Goal: Task Accomplishment & Management: Manage account settings

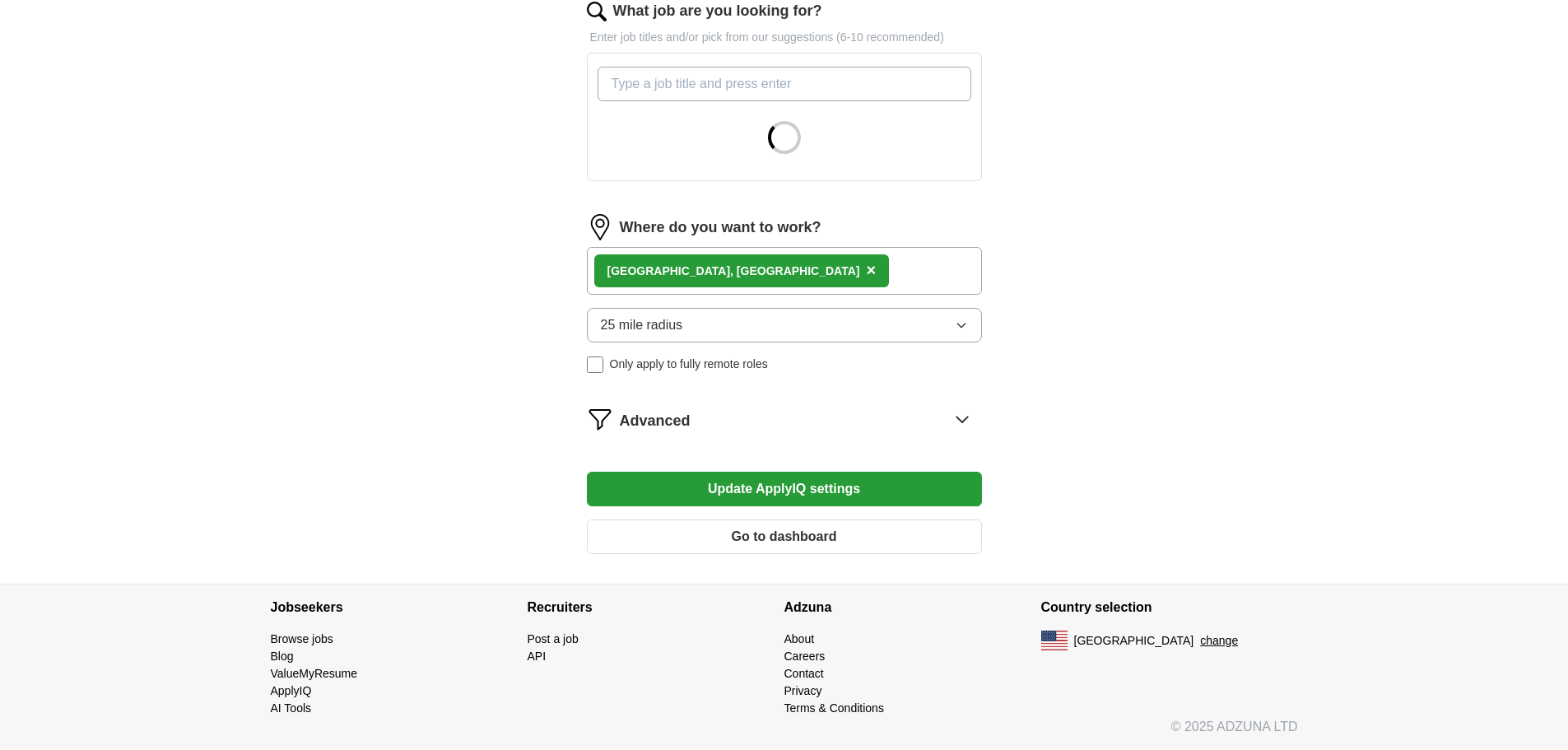
click at [959, 416] on icon at bounding box center [963, 419] width 26 height 26
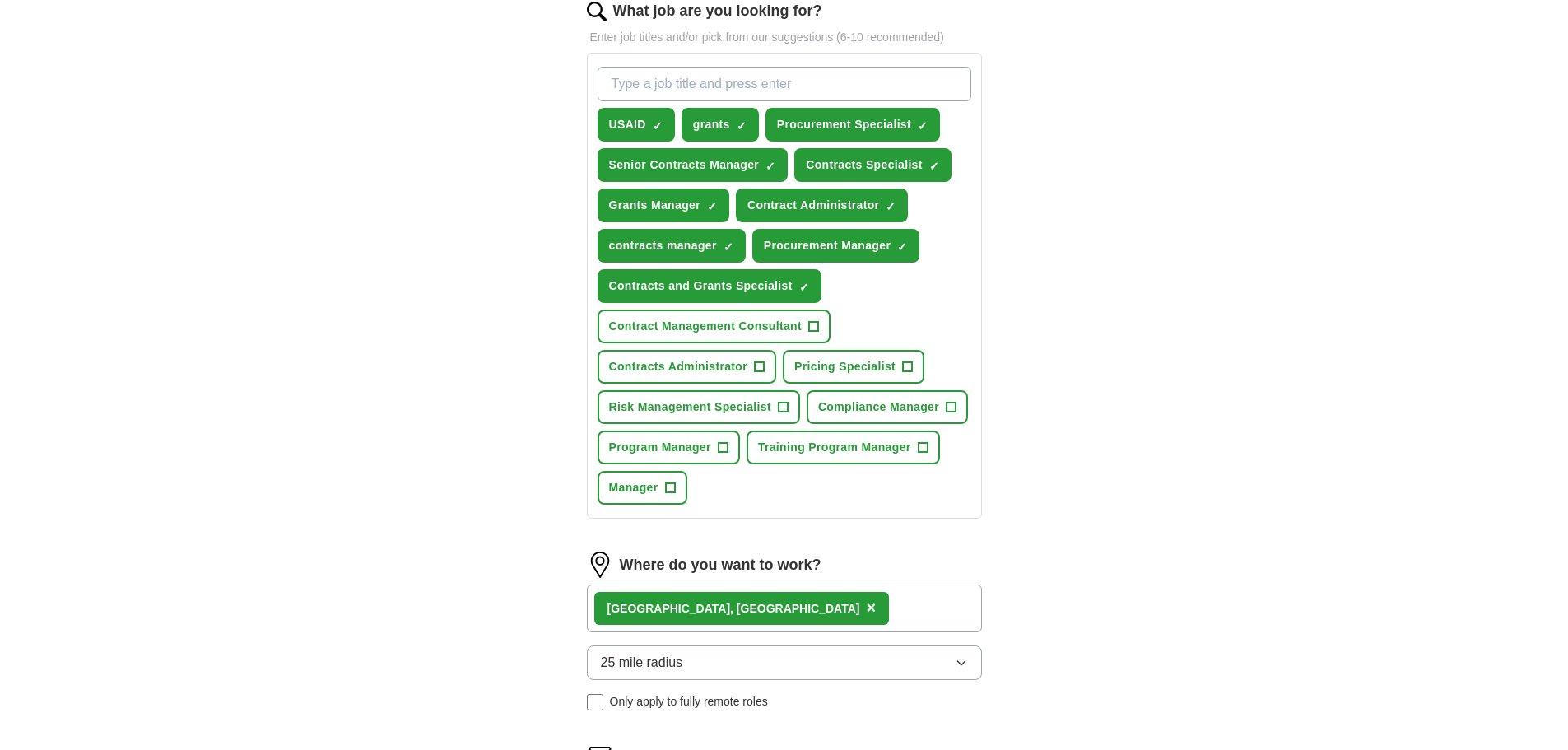
drag, startPoint x: 614, startPoint y: 550, endPoint x: 776, endPoint y: 574, distance: 163.8
click at [779, 574] on form "Select a resume [PERSON_NAME] - Resume - [DATE].pdf [DATE] 22:04 Upload a diffe…" at bounding box center [784, 369] width 395 height 1395
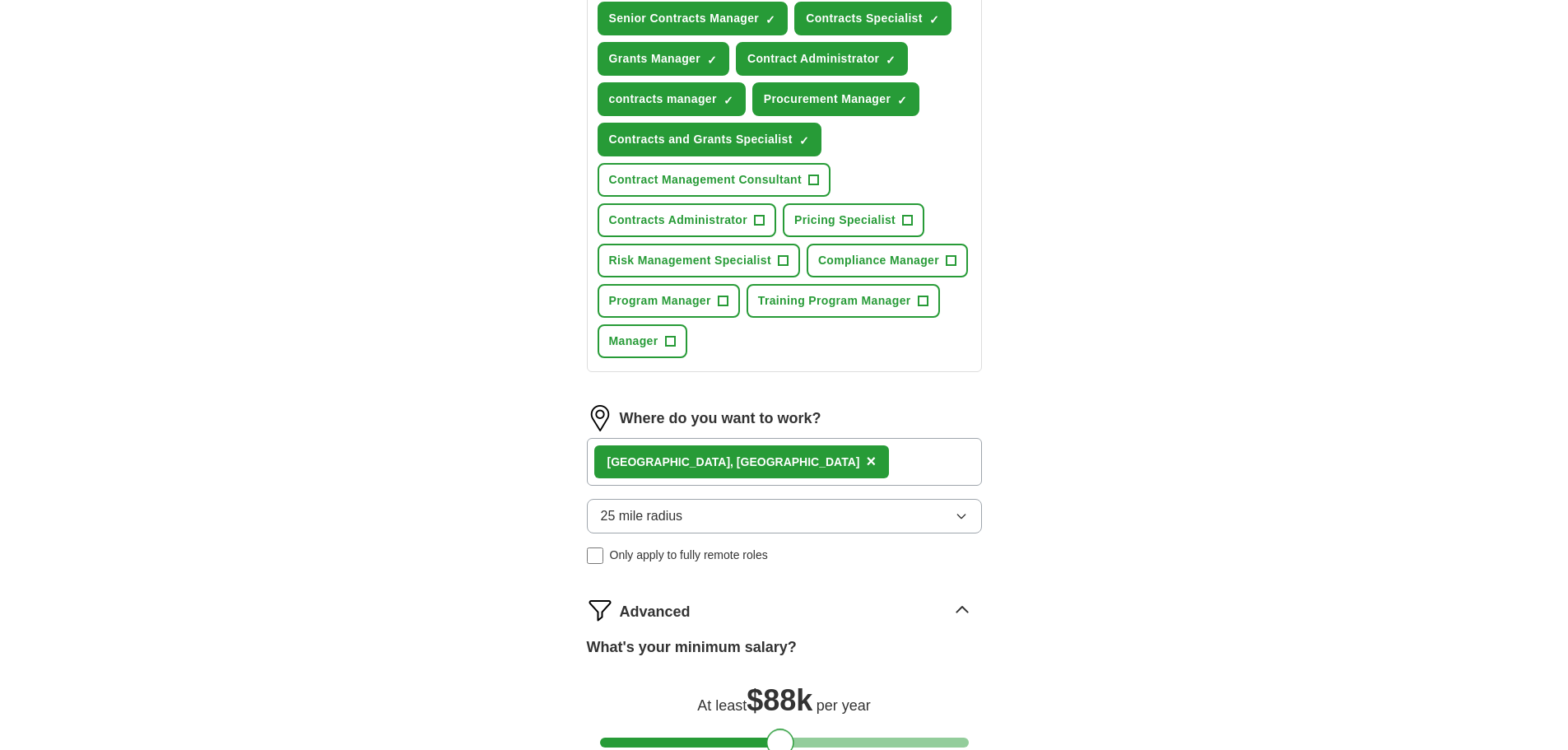
scroll to position [965, 0]
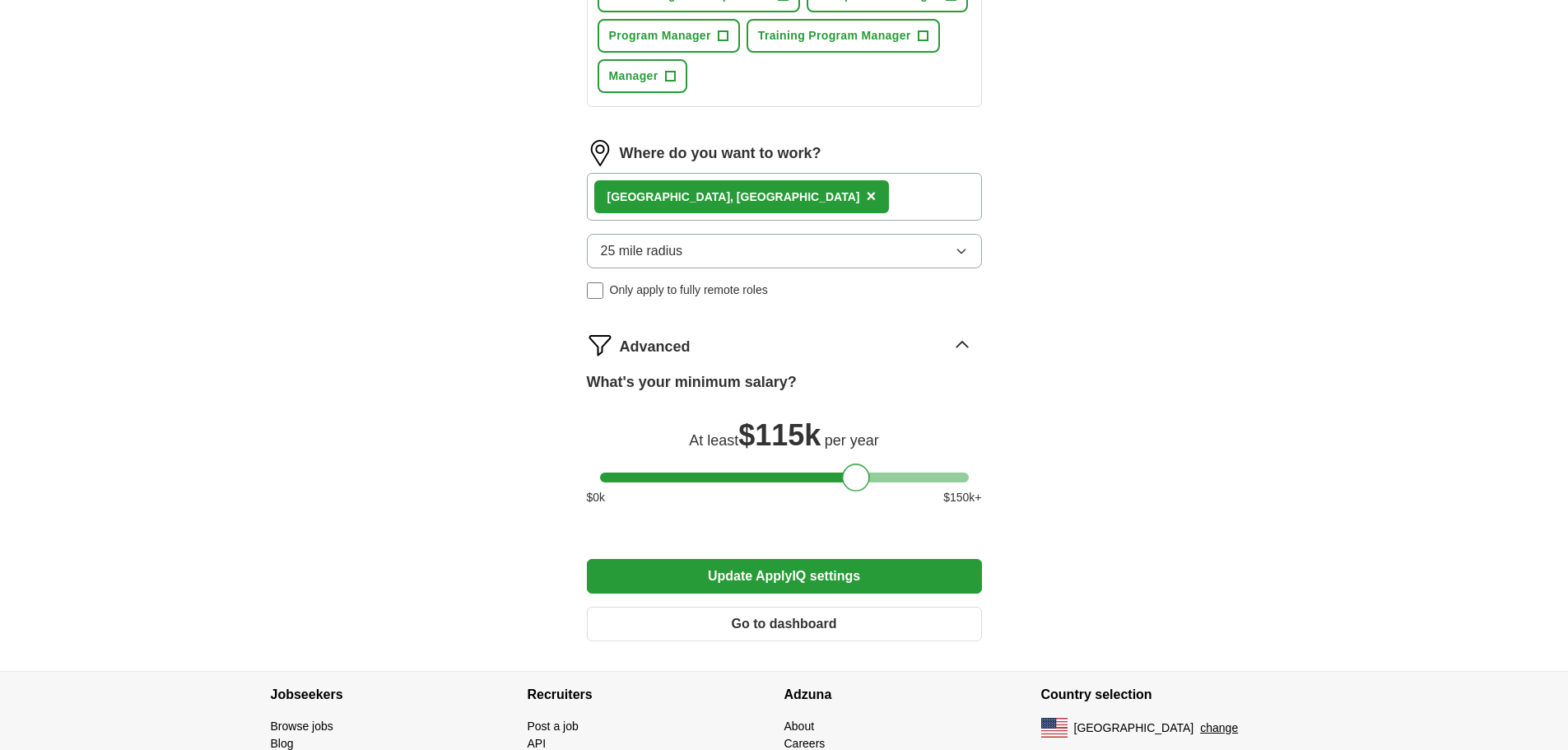
drag, startPoint x: 782, startPoint y: 478, endPoint x: 860, endPoint y: 475, distance: 78.1
click at [860, 475] on div at bounding box center [856, 478] width 28 height 28
click at [836, 577] on button "Update ApplyIQ settings" at bounding box center [784, 576] width 395 height 35
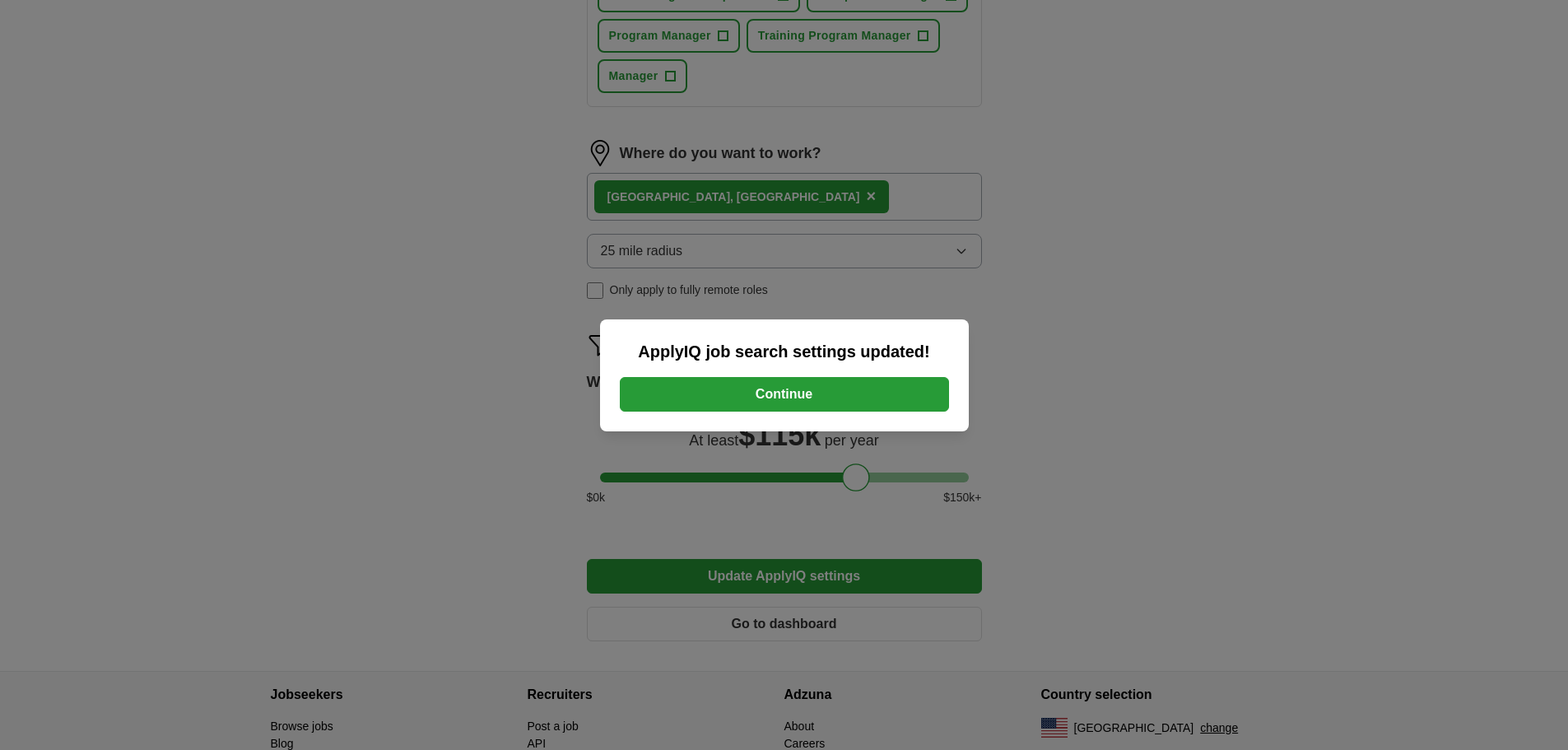
click at [836, 386] on button "Continue" at bounding box center [784, 394] width 330 height 35
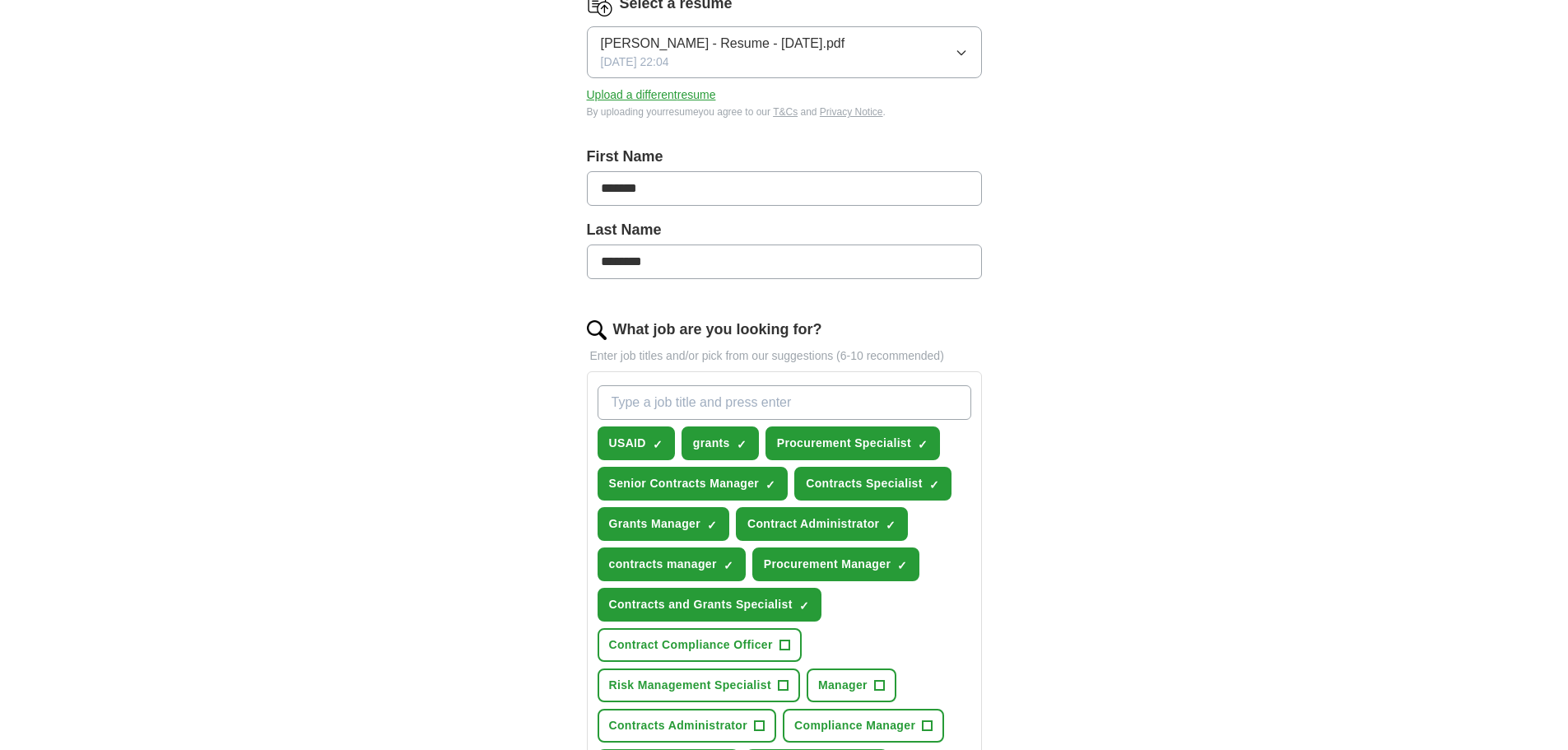
scroll to position [247, 0]
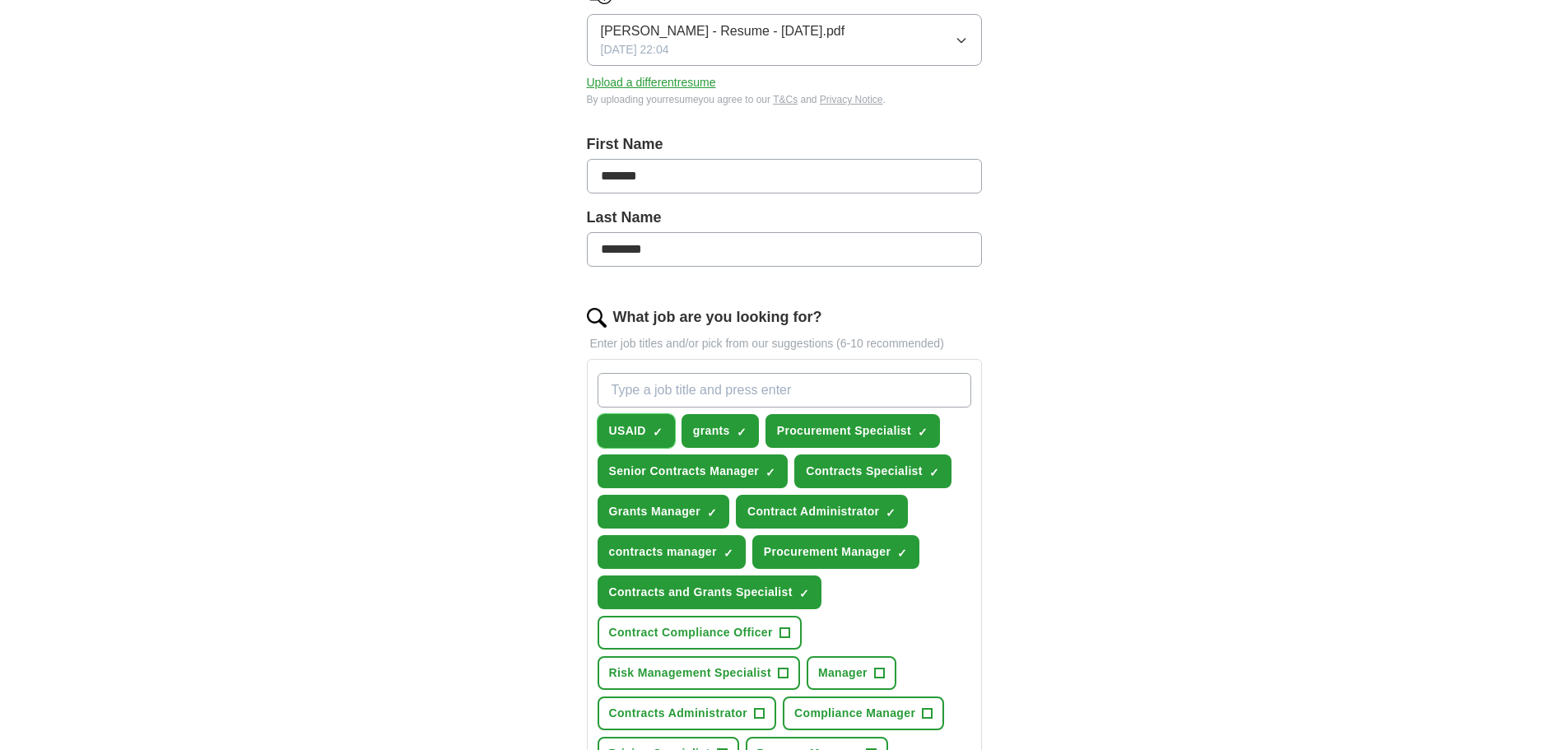
click at [0, 0] on span "×" at bounding box center [0, 0] width 0 height 0
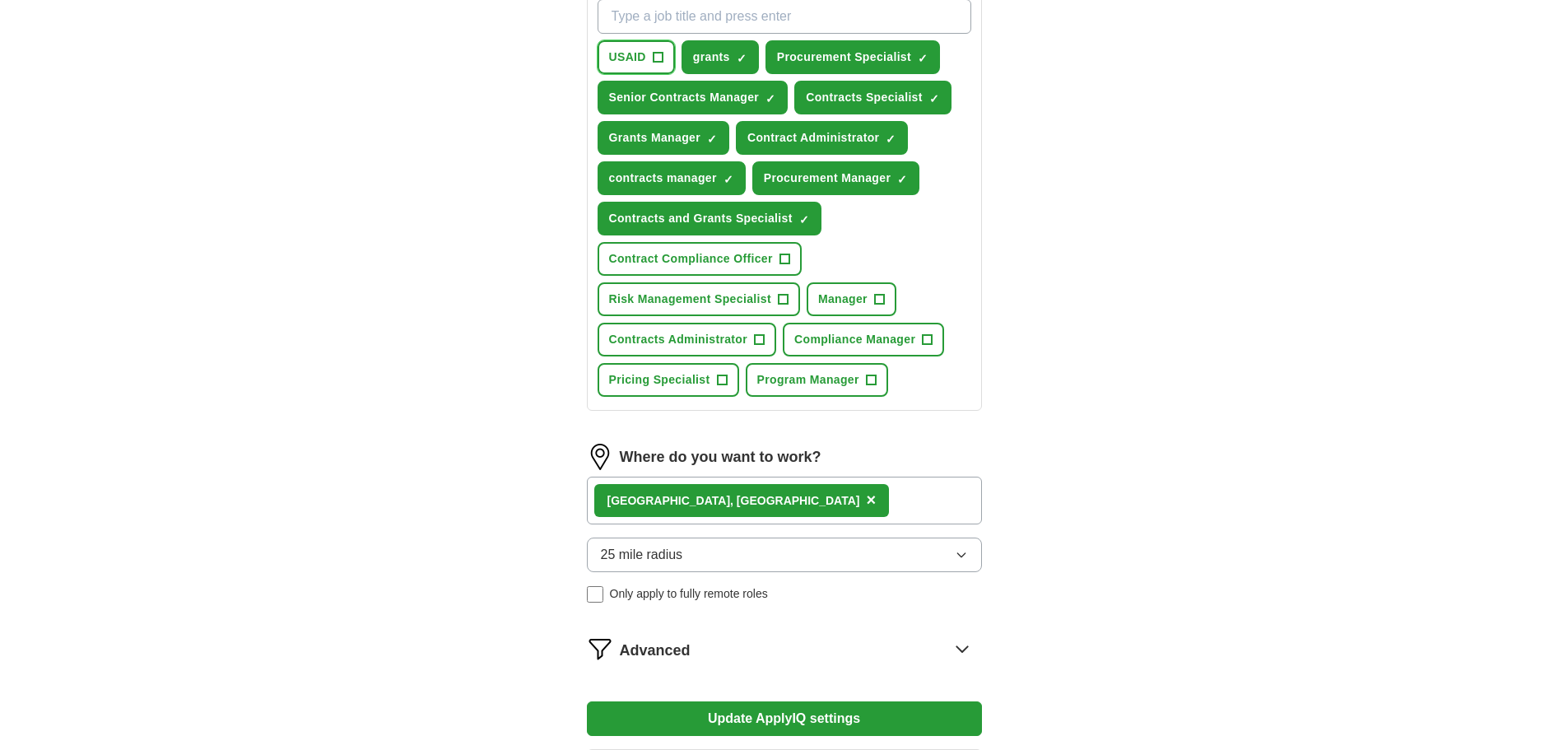
scroll to position [659, 0]
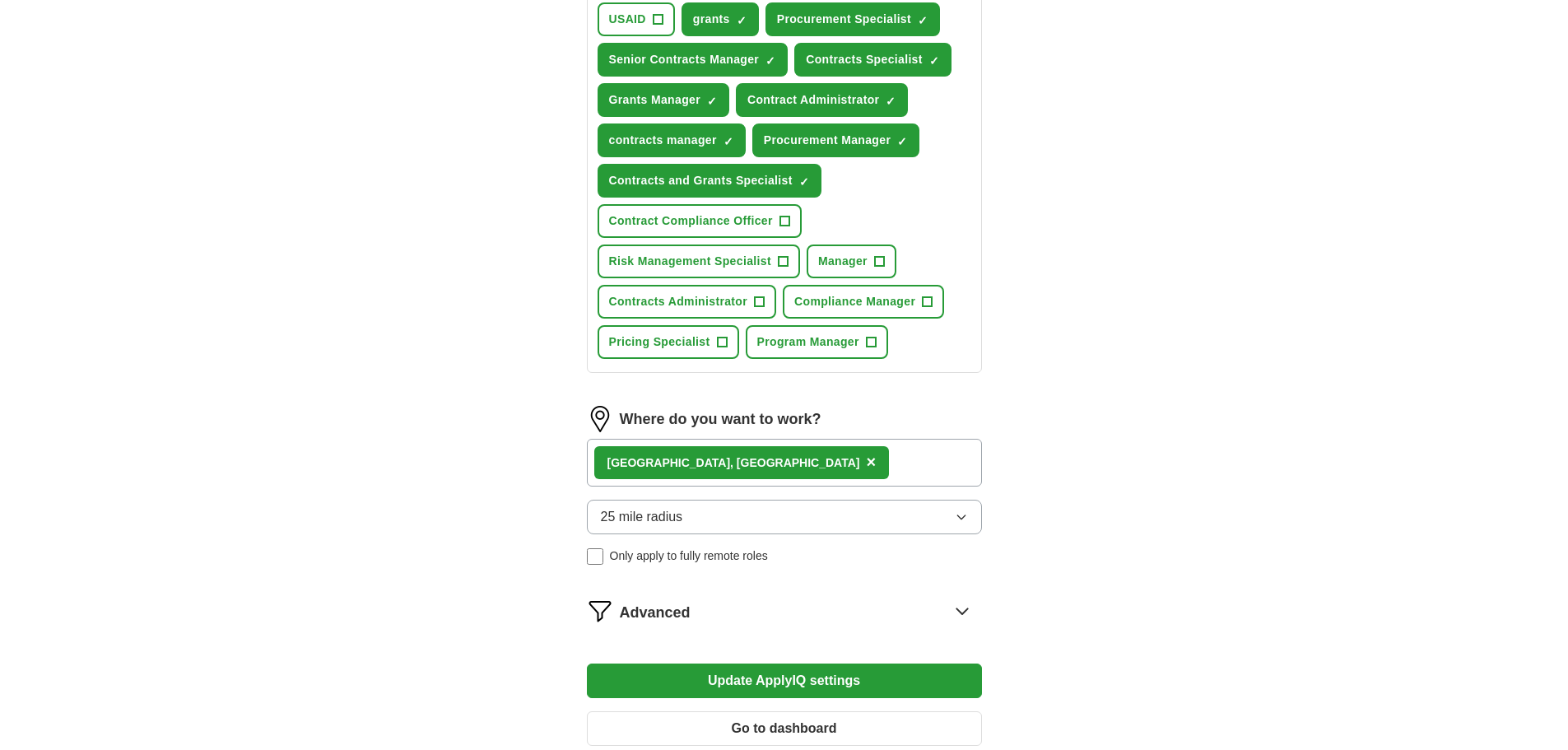
click at [972, 521] on button "25 mile radius" at bounding box center [784, 517] width 395 height 35
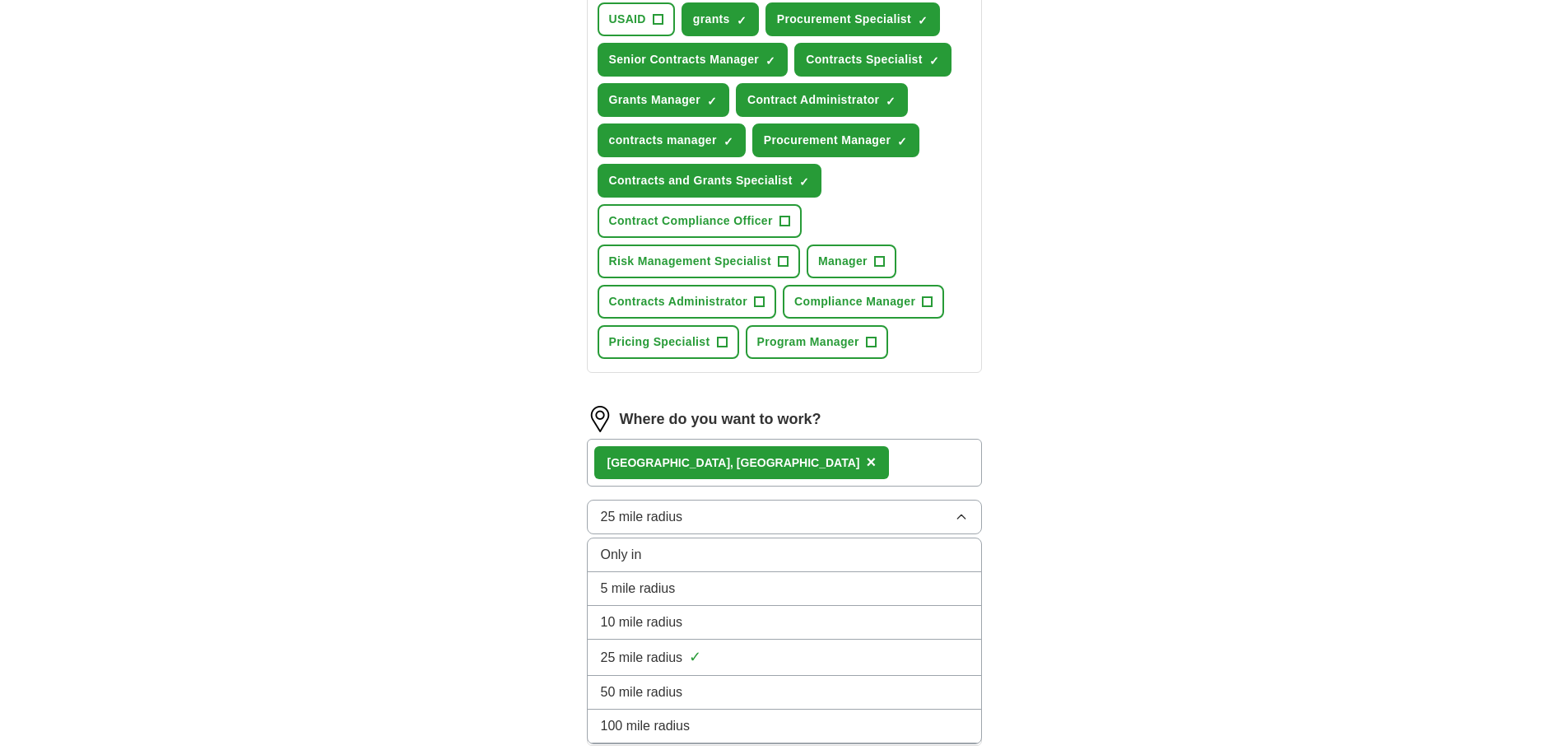
click at [759, 691] on div "50 mile radius" at bounding box center [784, 692] width 368 height 20
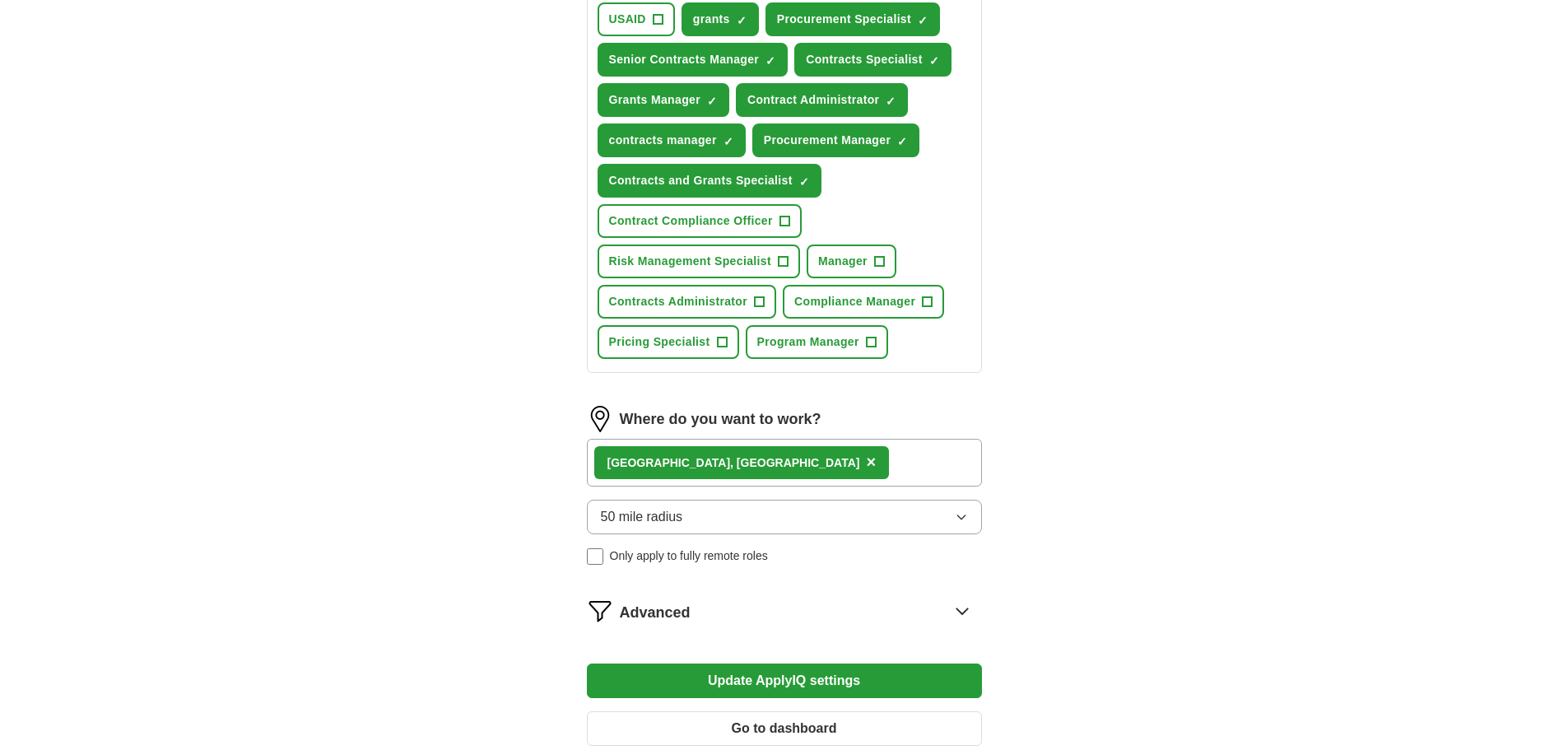
scroll to position [576, 0]
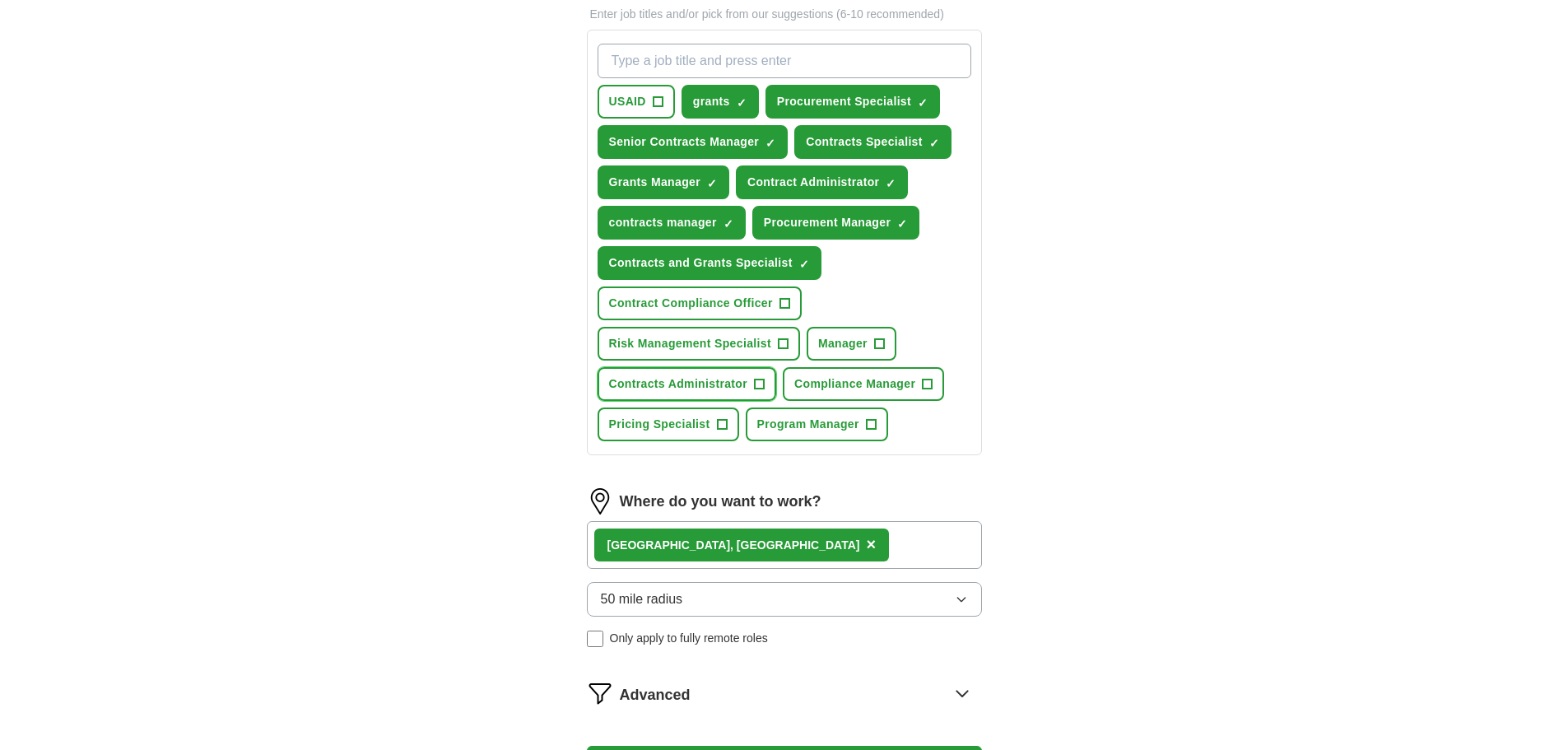
click at [759, 381] on span "+" at bounding box center [759, 384] width 10 height 13
click at [727, 420] on span "+" at bounding box center [721, 425] width 10 height 13
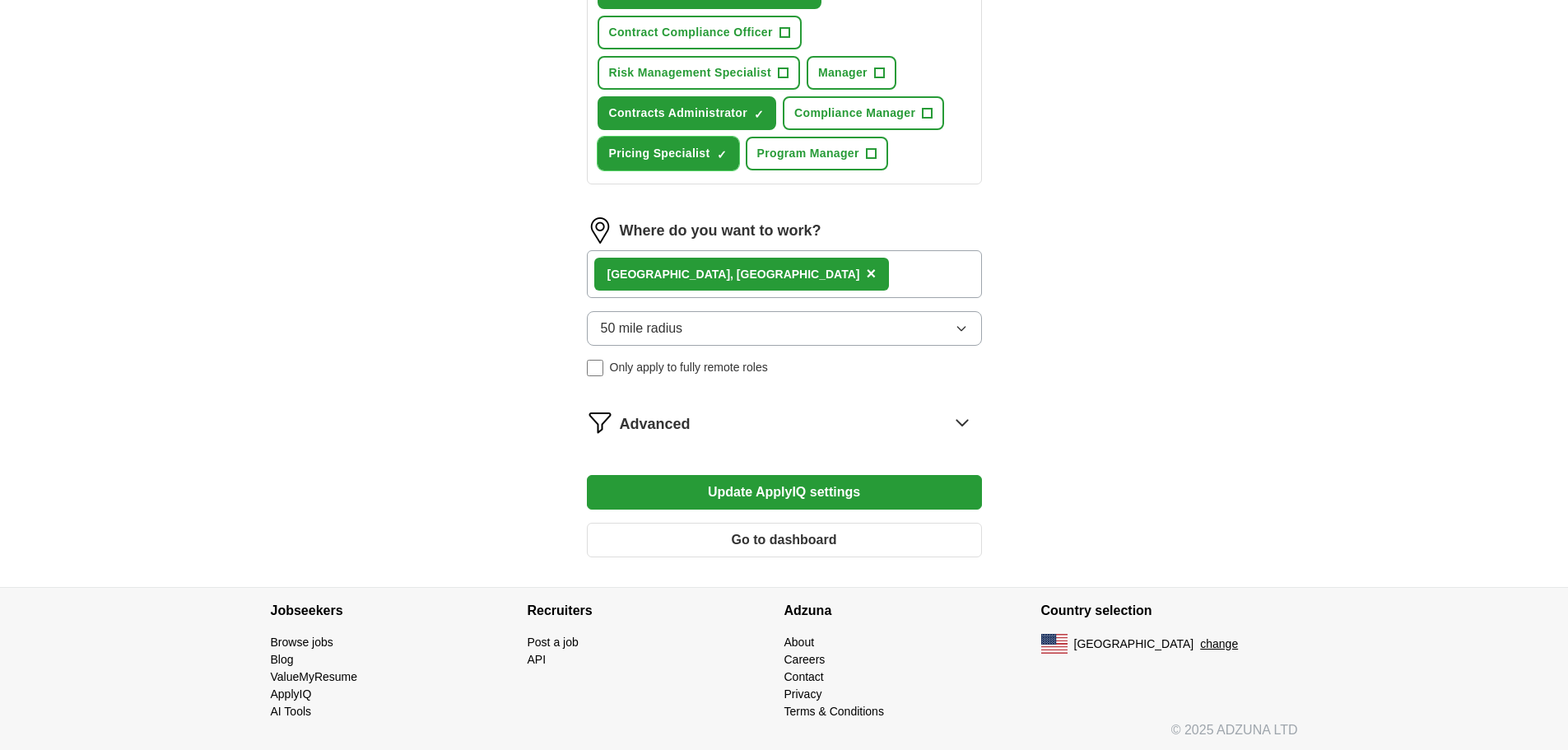
scroll to position [850, 0]
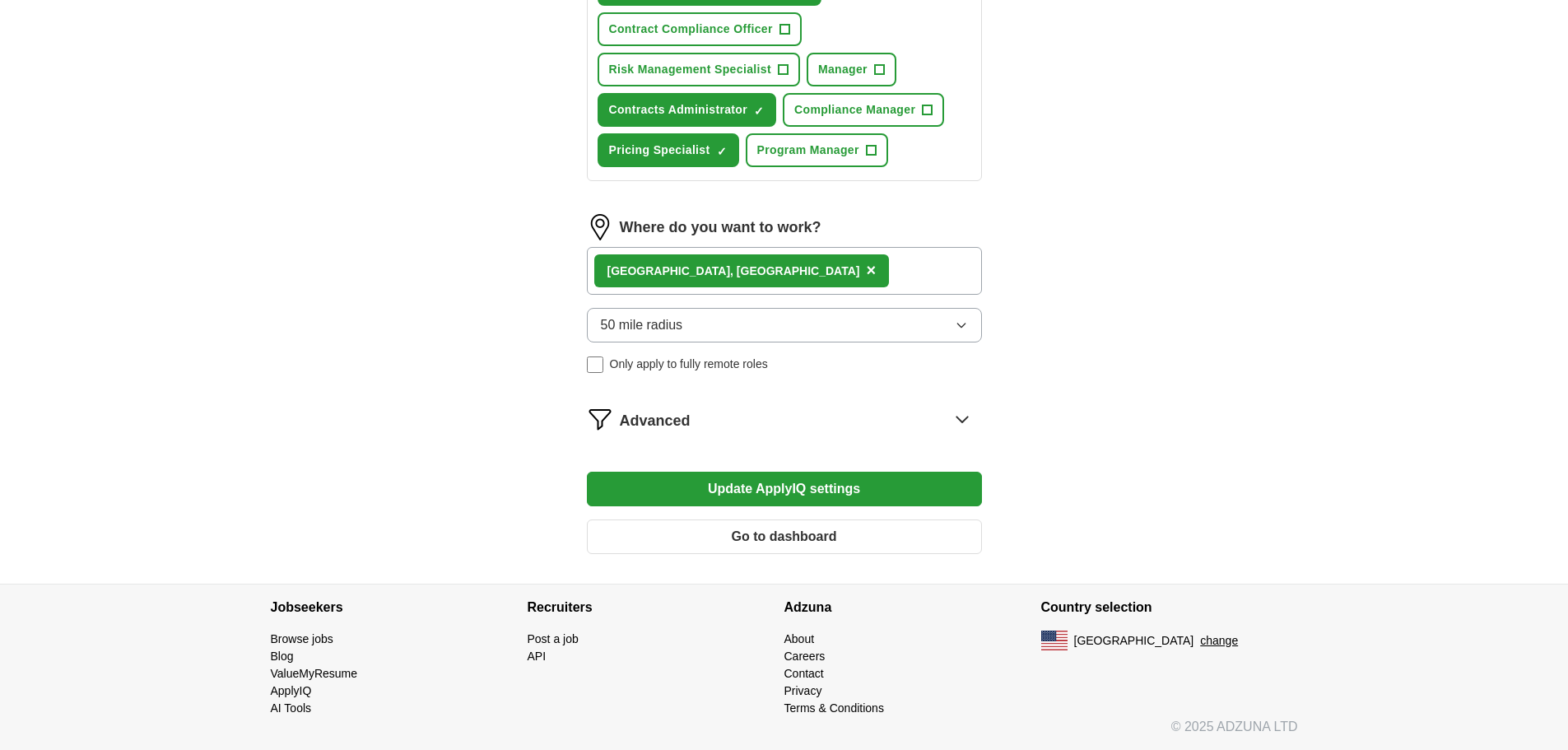
click at [904, 485] on button "Update ApplyIQ settings" at bounding box center [784, 489] width 395 height 35
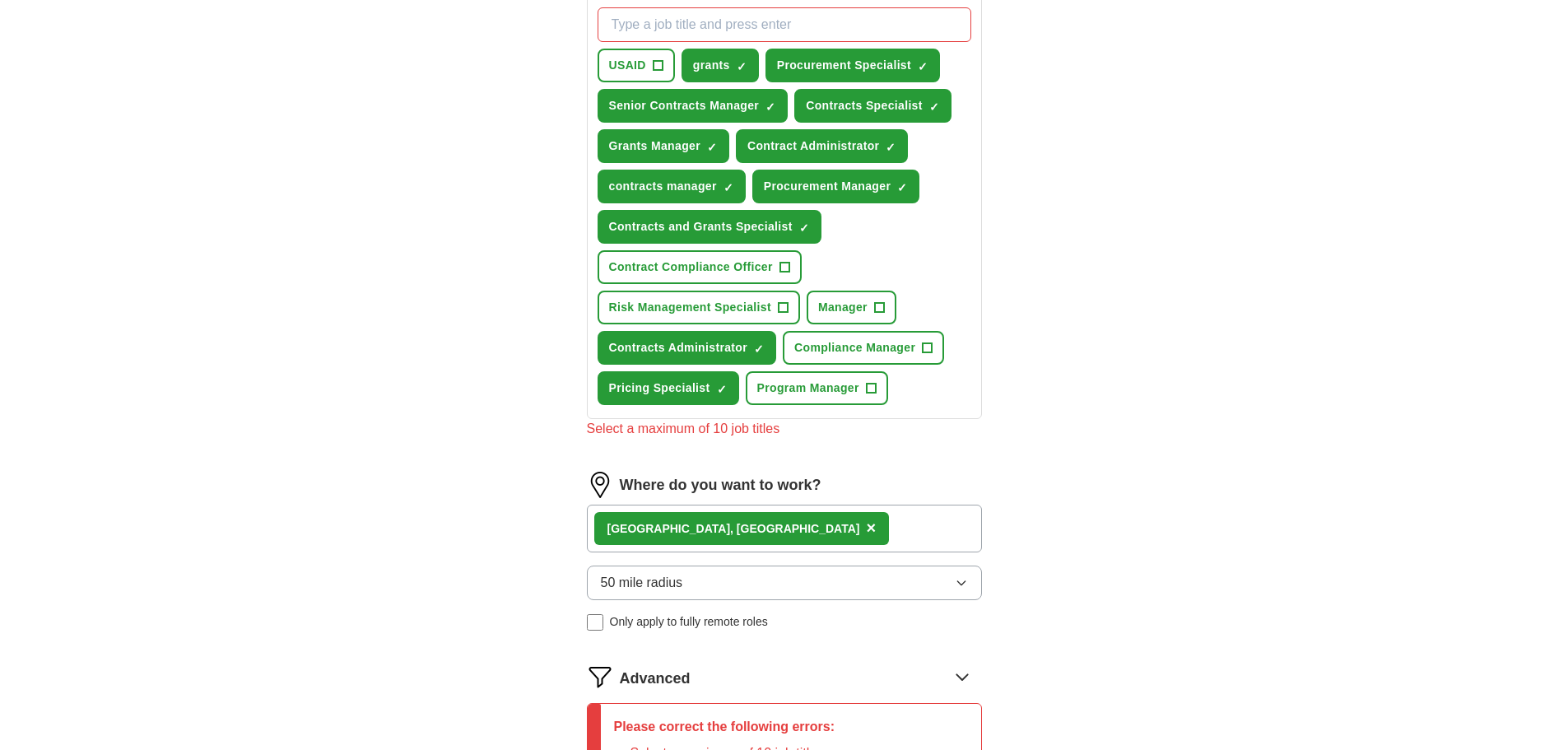
scroll to position [604, 0]
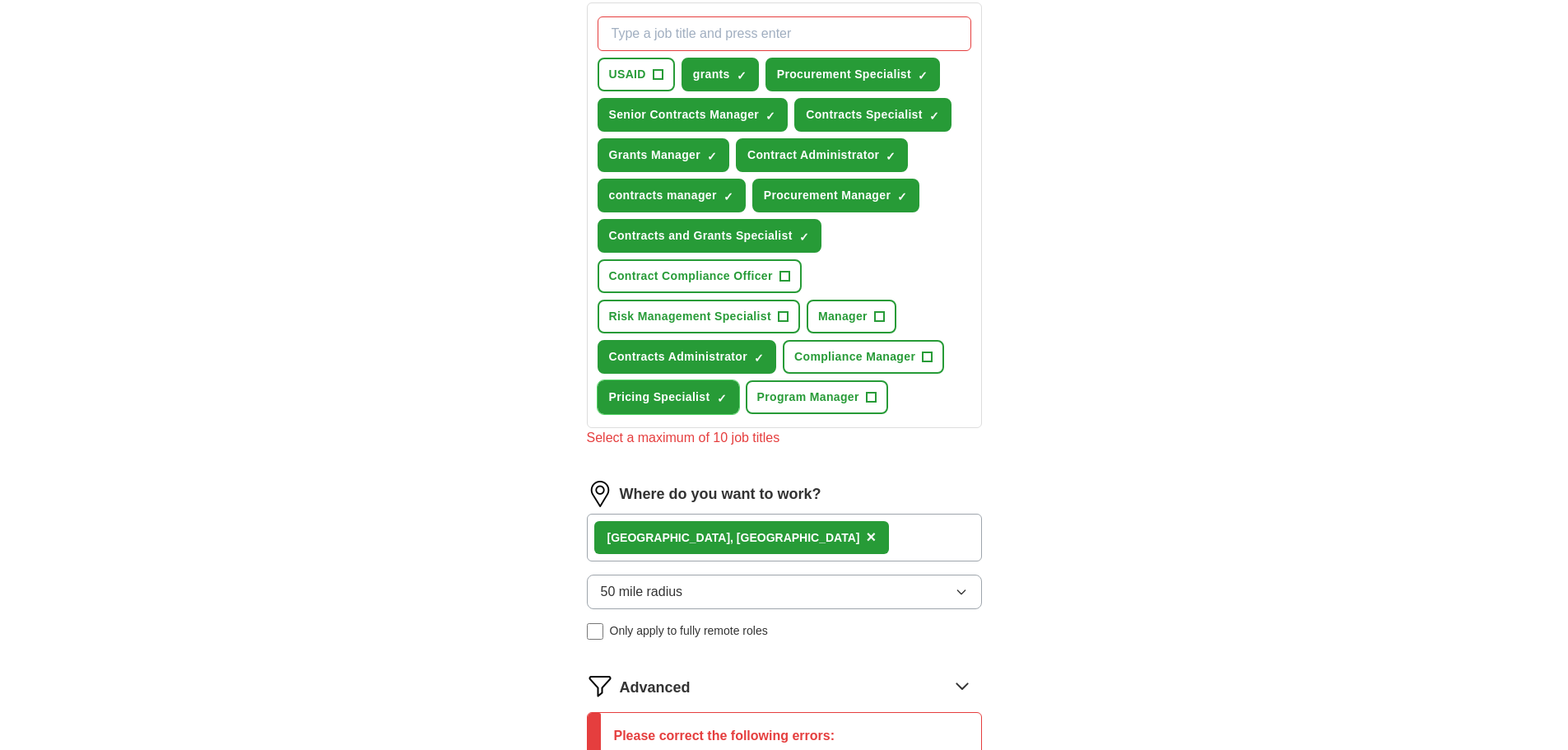
click at [0, 0] on span "×" at bounding box center [0, 0] width 0 height 0
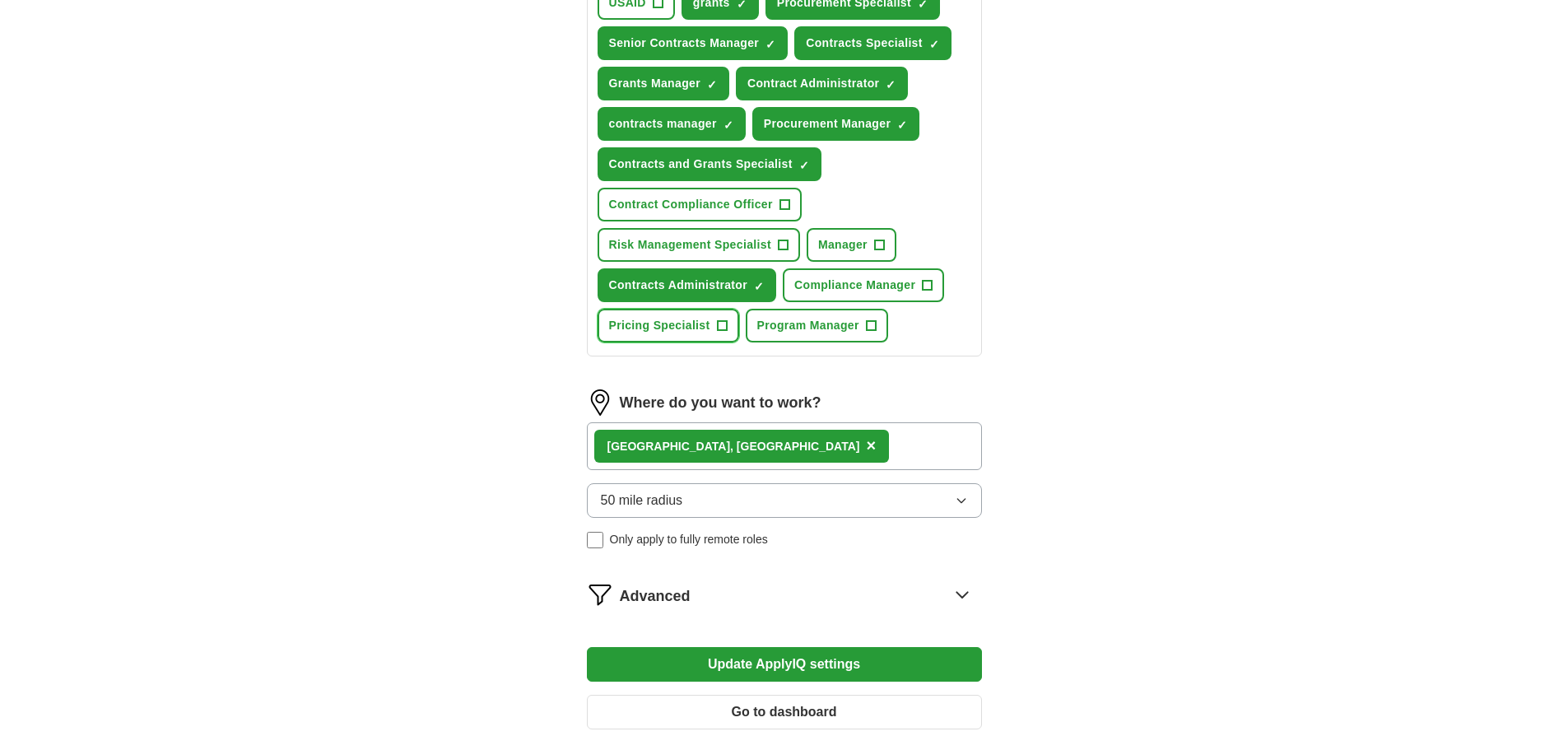
scroll to position [850, 0]
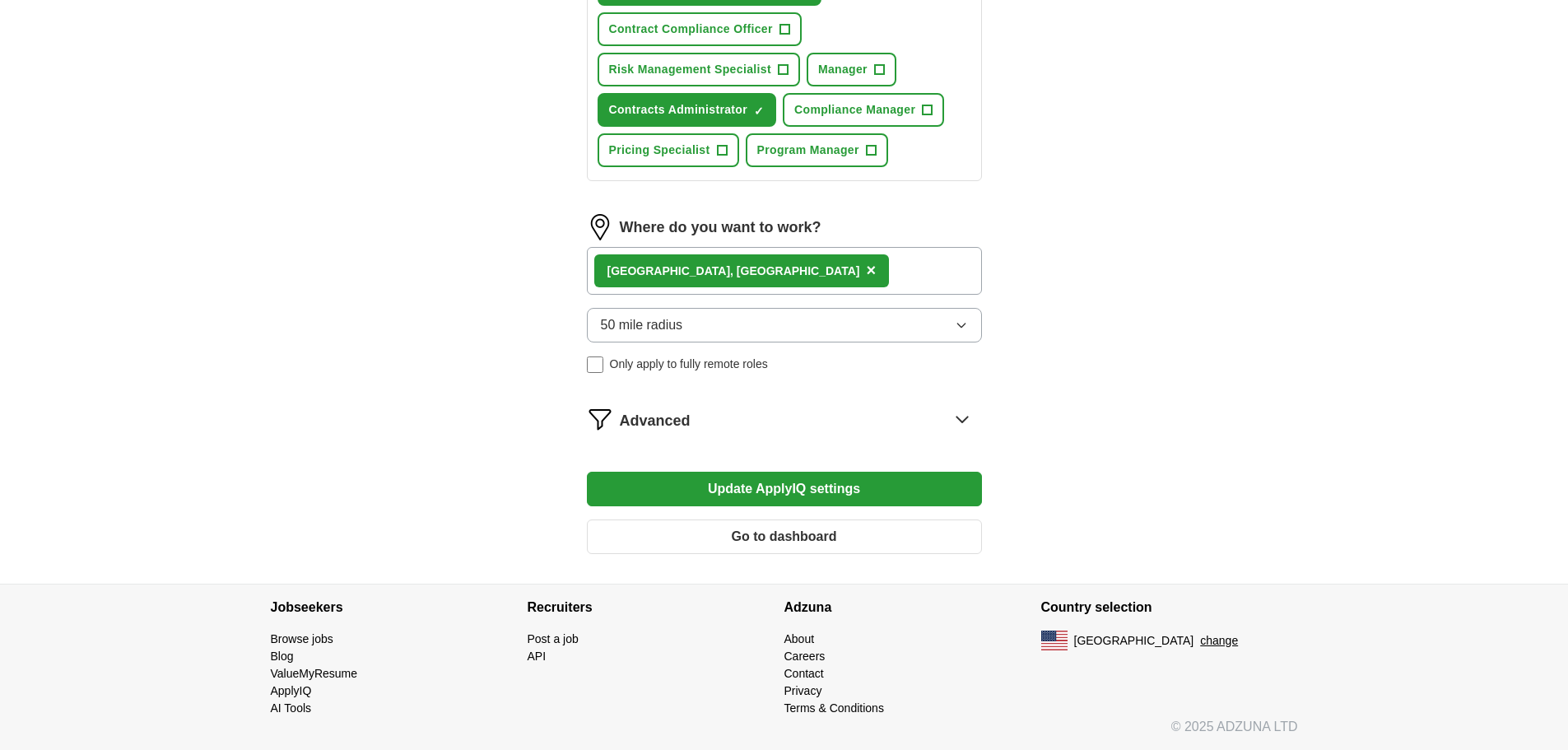
click at [905, 493] on button "Update ApplyIQ settings" at bounding box center [784, 489] width 395 height 35
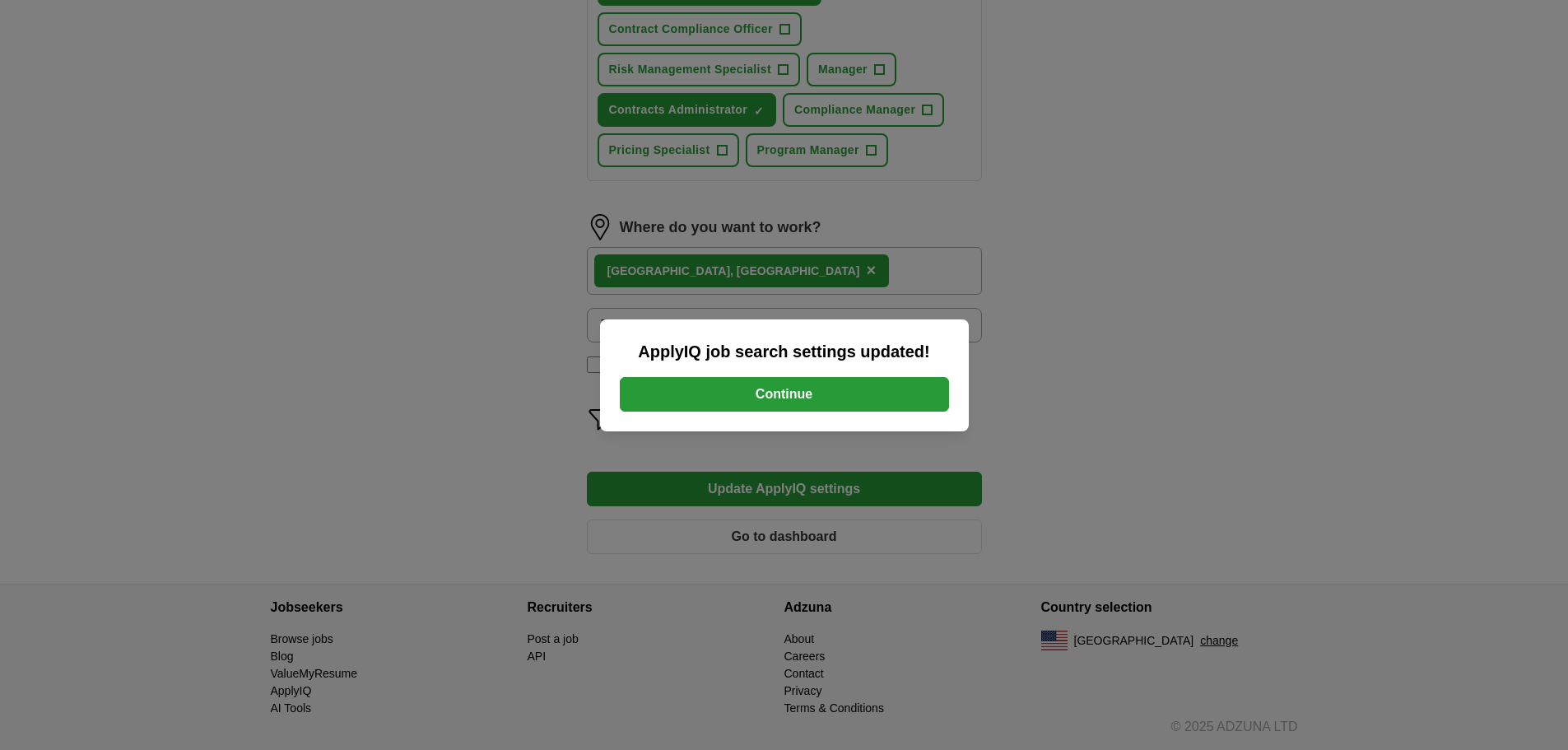
click at [837, 400] on button "Continue" at bounding box center [784, 394] width 330 height 35
